Goal: Task Accomplishment & Management: Complete application form

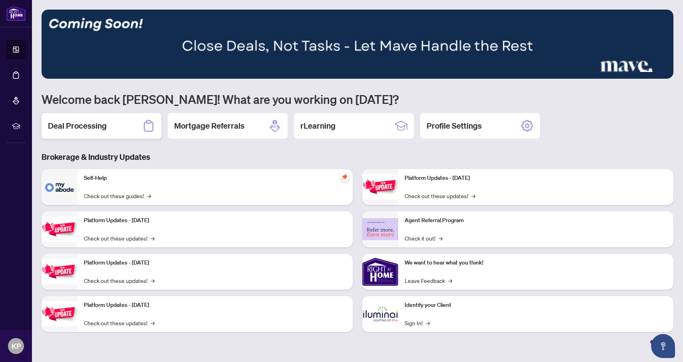
click at [61, 127] on h2 "Deal Processing" at bounding box center [77, 125] width 59 height 11
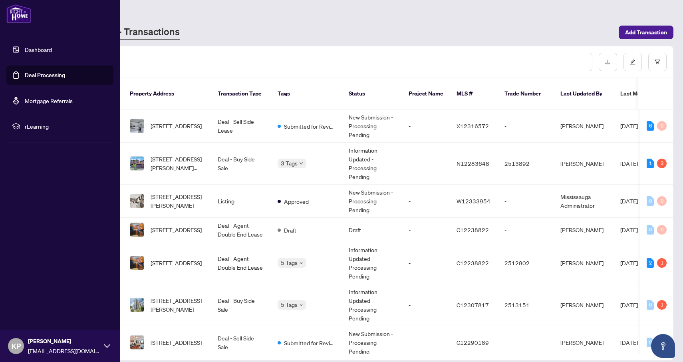
click at [25, 51] on link "Dashboard" at bounding box center [38, 49] width 27 height 7
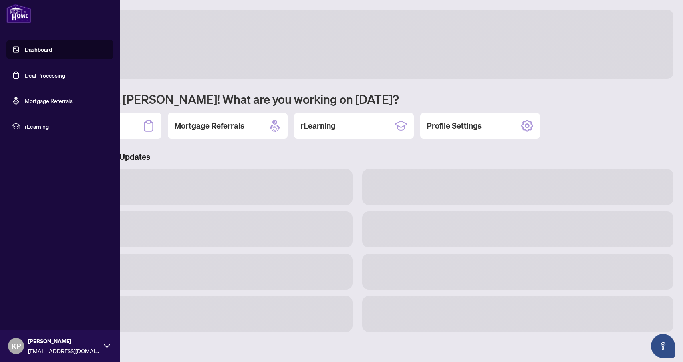
click at [34, 49] on link "Dashboard" at bounding box center [38, 49] width 27 height 7
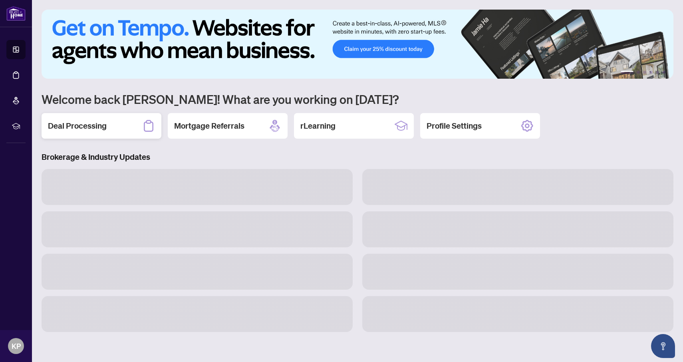
click at [93, 128] on h2 "Deal Processing" at bounding box center [77, 125] width 59 height 11
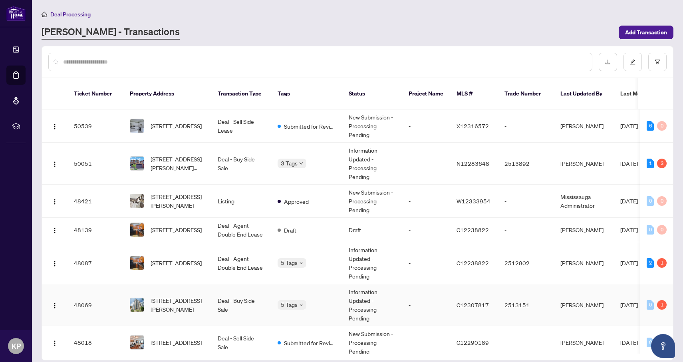
click at [176, 304] on td "[STREET_ADDRESS][PERSON_NAME]" at bounding box center [167, 305] width 88 height 42
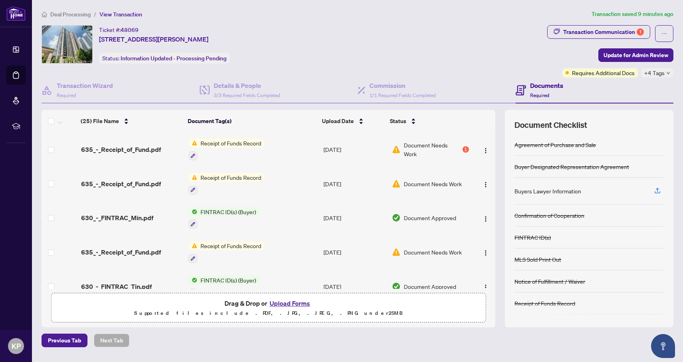
click at [284, 302] on button "Upload Forms" at bounding box center [289, 303] width 45 height 10
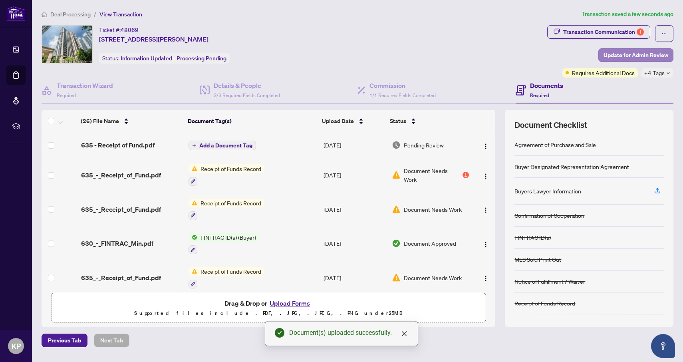
click at [624, 52] on span "Update for Admin Review" at bounding box center [636, 55] width 65 height 13
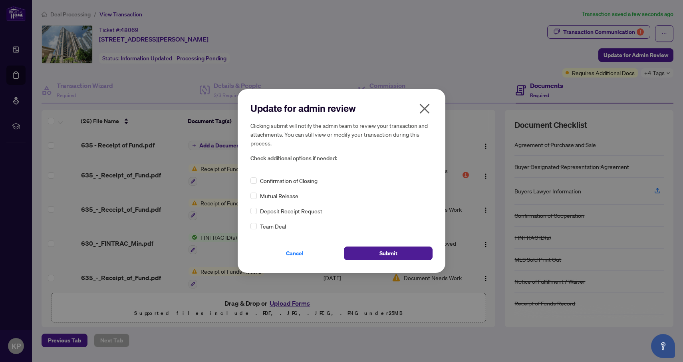
click at [257, 179] on div "Confirmation of Closing" at bounding box center [341, 180] width 182 height 9
click at [384, 254] on span "Submit" at bounding box center [388, 253] width 18 height 13
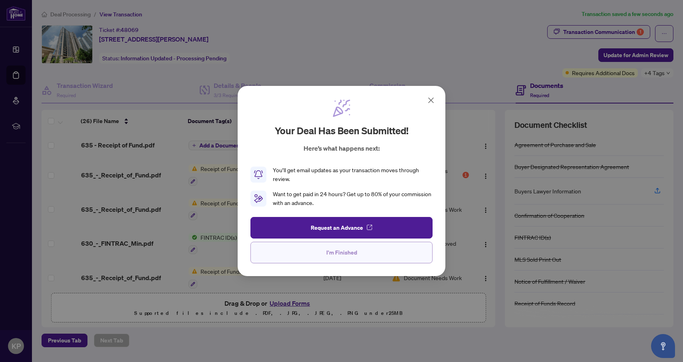
click at [336, 251] on span "I'm Finished" at bounding box center [341, 252] width 31 height 13
